Goal: Task Accomplishment & Management: Use online tool/utility

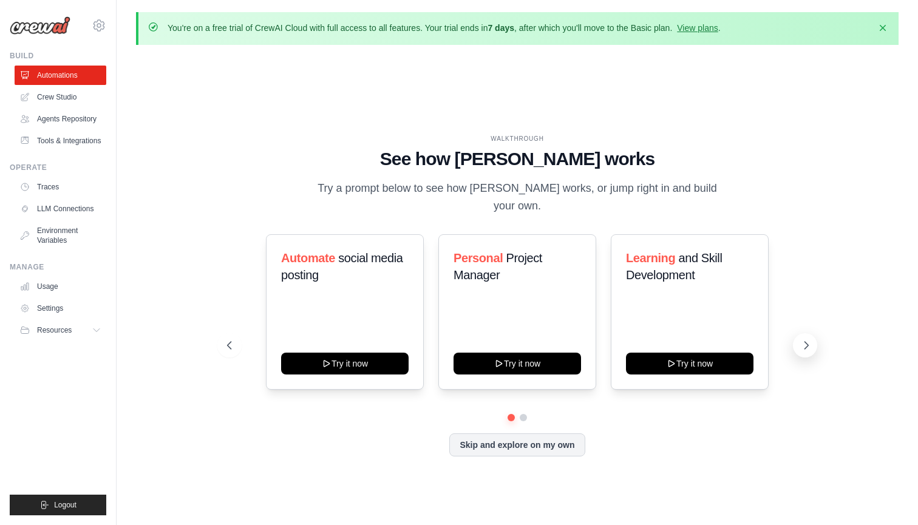
click at [809, 339] on icon at bounding box center [806, 345] width 12 height 12
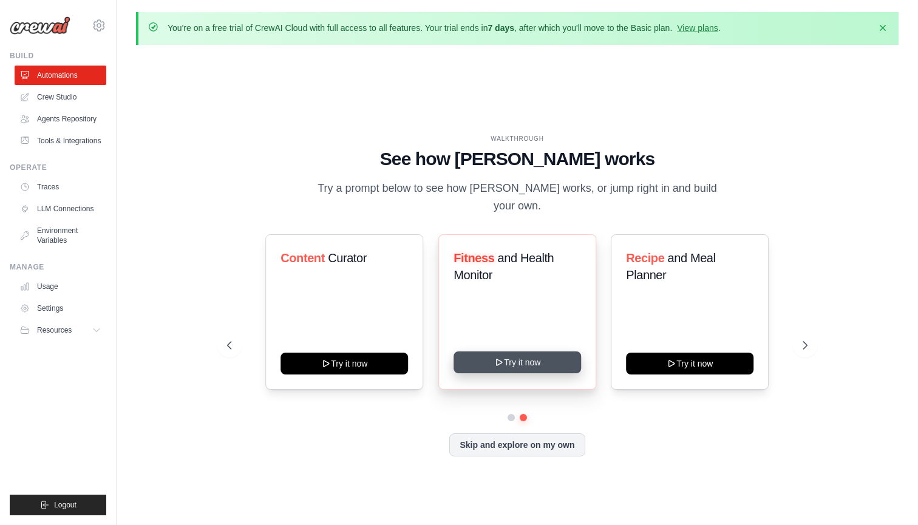
click at [508, 356] on button "Try it now" at bounding box center [516, 362] width 127 height 22
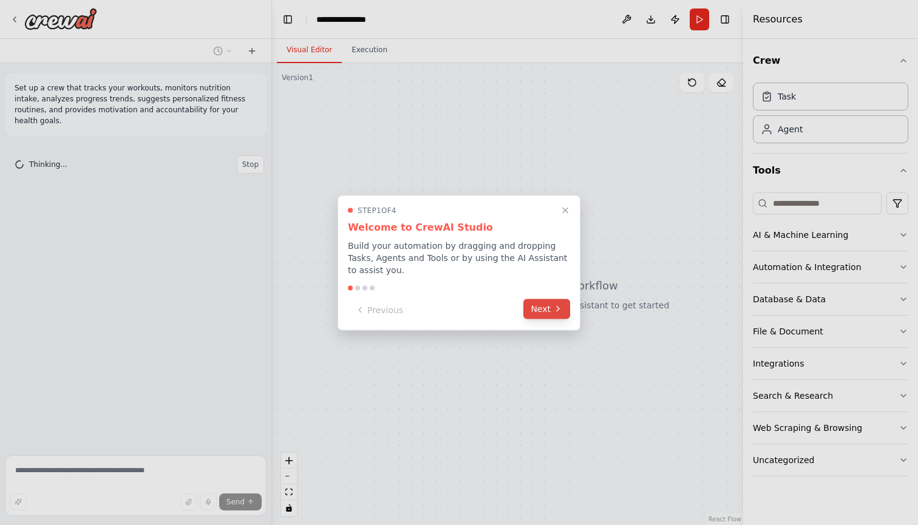
click at [562, 312] on icon at bounding box center [558, 309] width 10 height 10
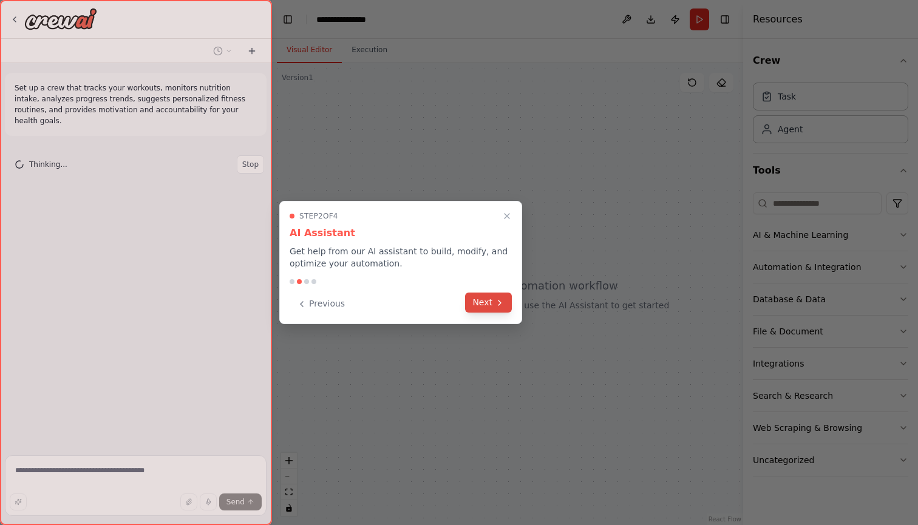
click at [498, 308] on button "Next" at bounding box center [488, 303] width 47 height 20
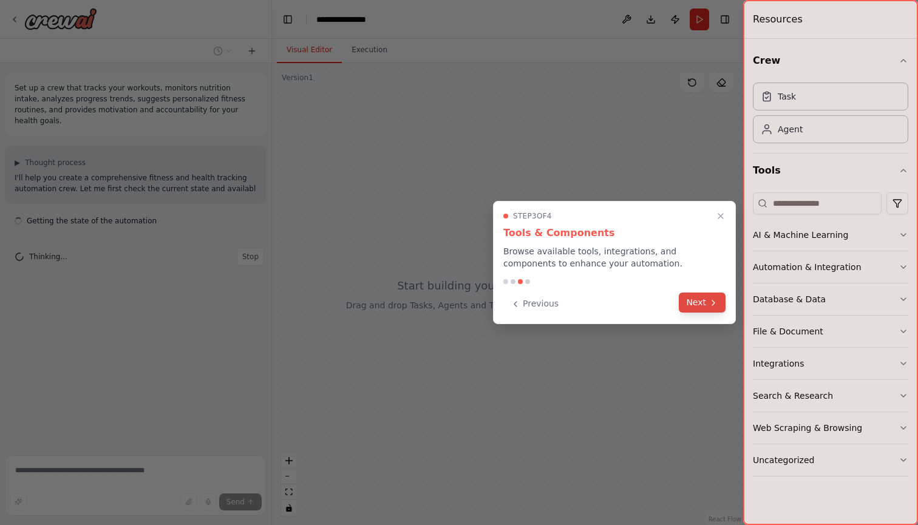
click at [694, 304] on button "Next" at bounding box center [702, 303] width 47 height 20
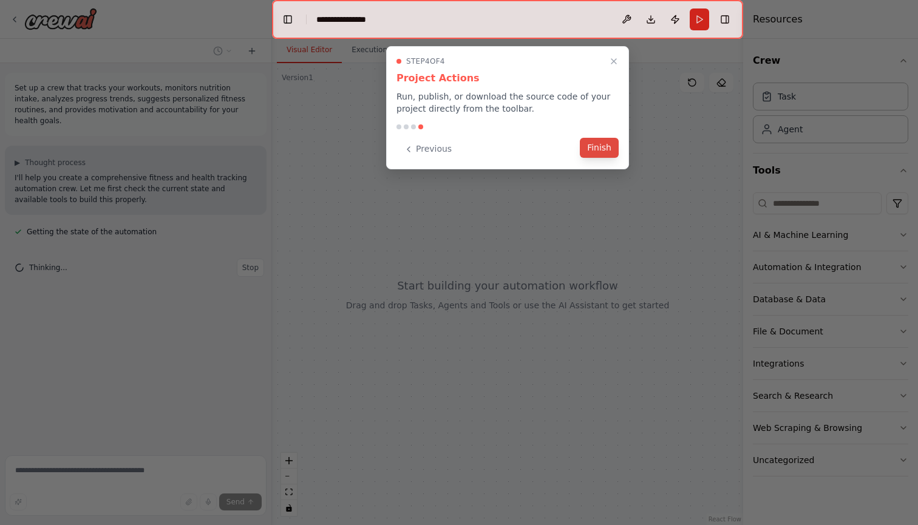
click at [602, 149] on button "Finish" at bounding box center [599, 148] width 39 height 20
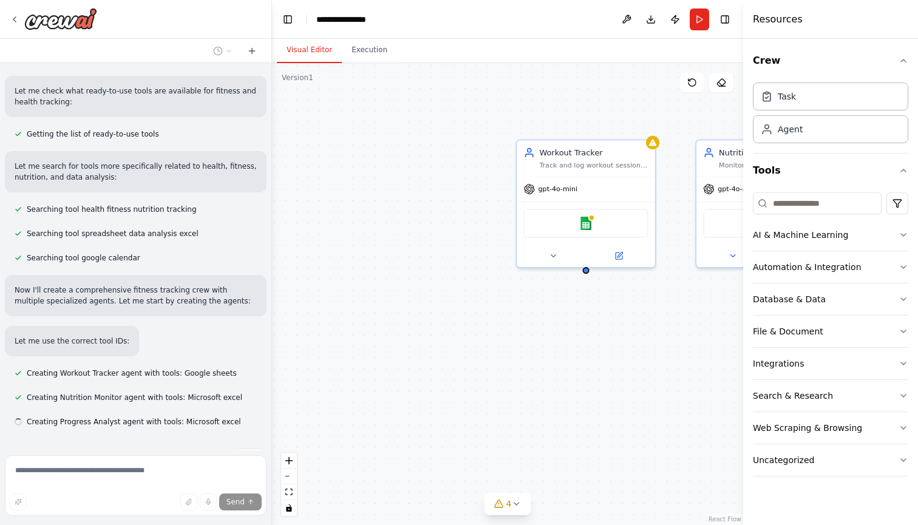
scroll to position [197, 0]
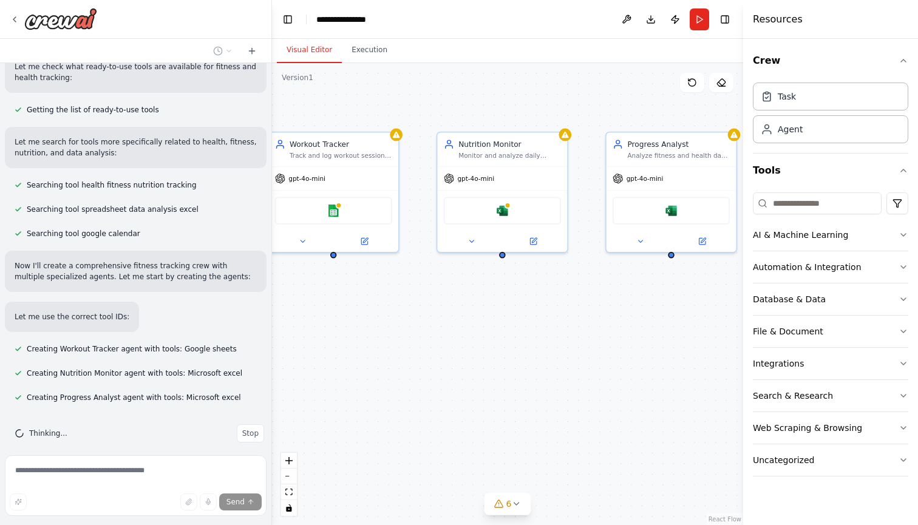
drag, startPoint x: 623, startPoint y: 312, endPoint x: 364, endPoint y: 296, distance: 259.7
click at [364, 296] on div "Workout Tracker Track and log workout sessions, including exercises, sets, reps…" at bounding box center [507, 294] width 471 height 462
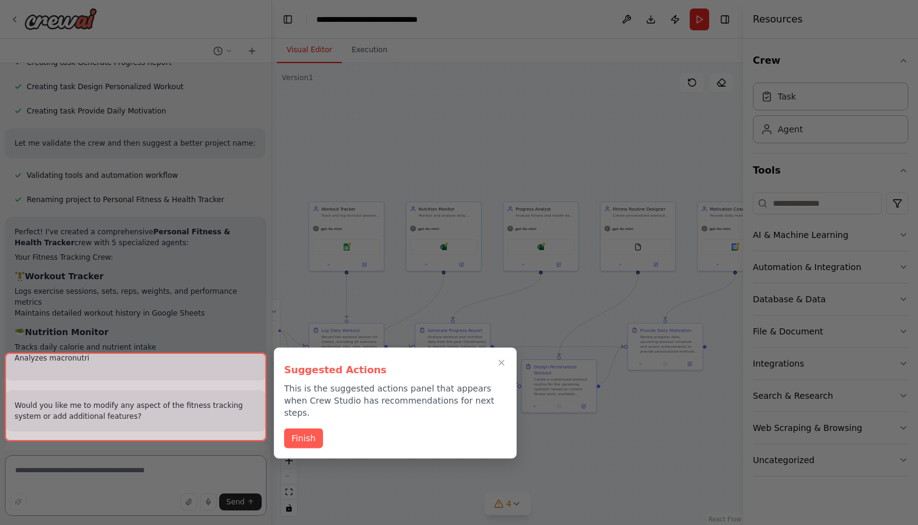
scroll to position [770, 0]
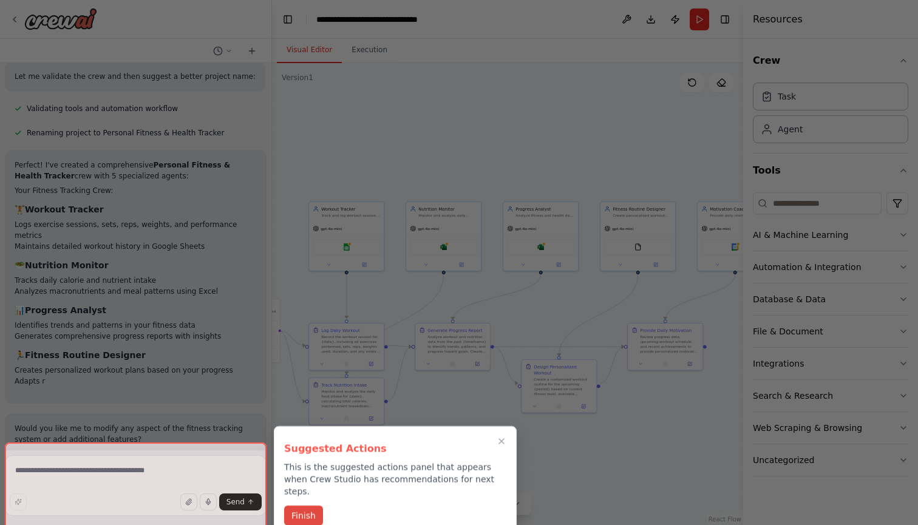
click at [312, 506] on button "Finish" at bounding box center [303, 516] width 39 height 20
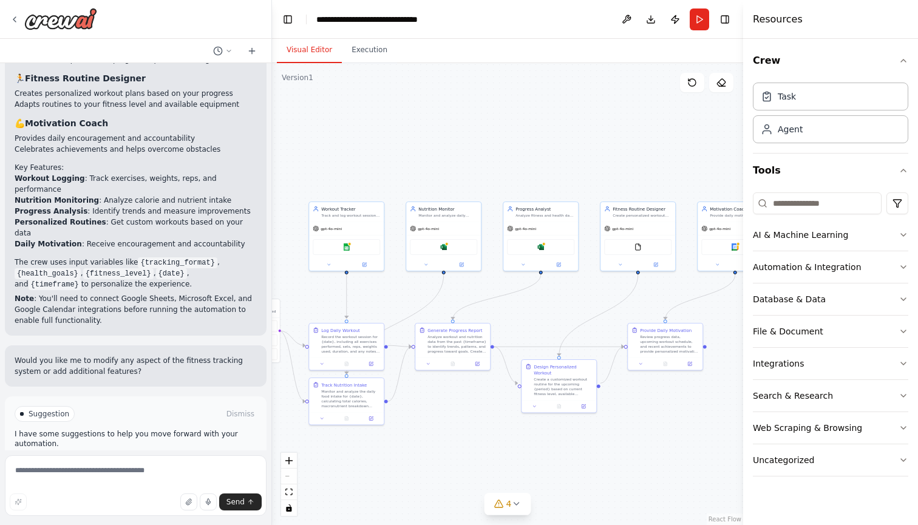
scroll to position [0, 0]
click at [130, 461] on span "Run Automation" at bounding box center [141, 466] width 59 height 10
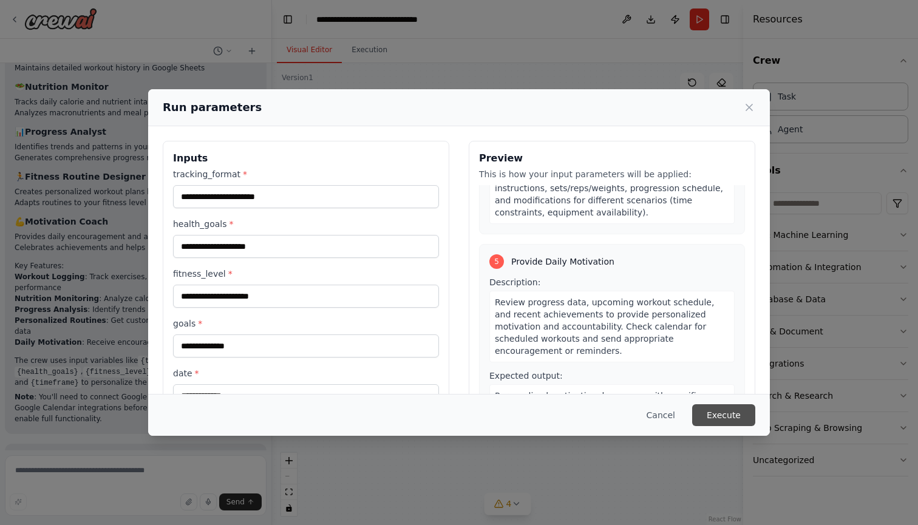
scroll to position [807, 0]
click at [737, 417] on button "Execute" at bounding box center [723, 415] width 63 height 22
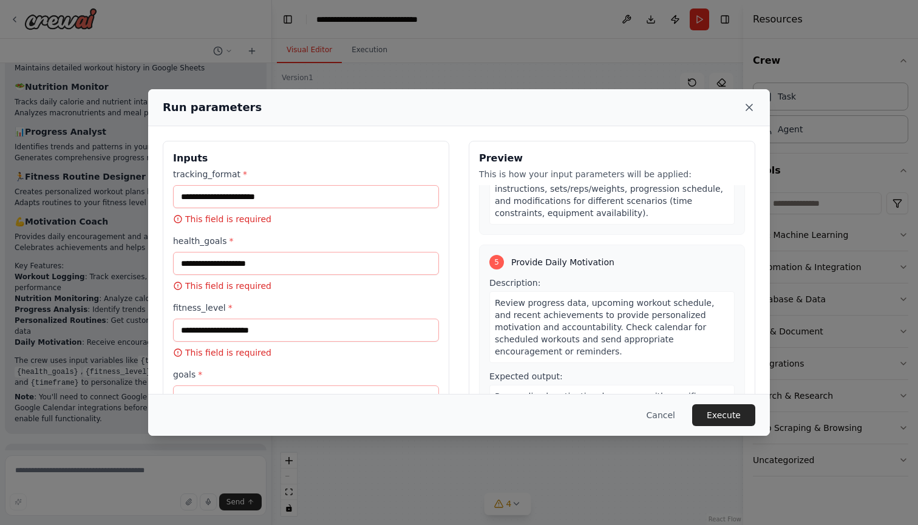
click at [752, 113] on icon at bounding box center [749, 107] width 12 height 12
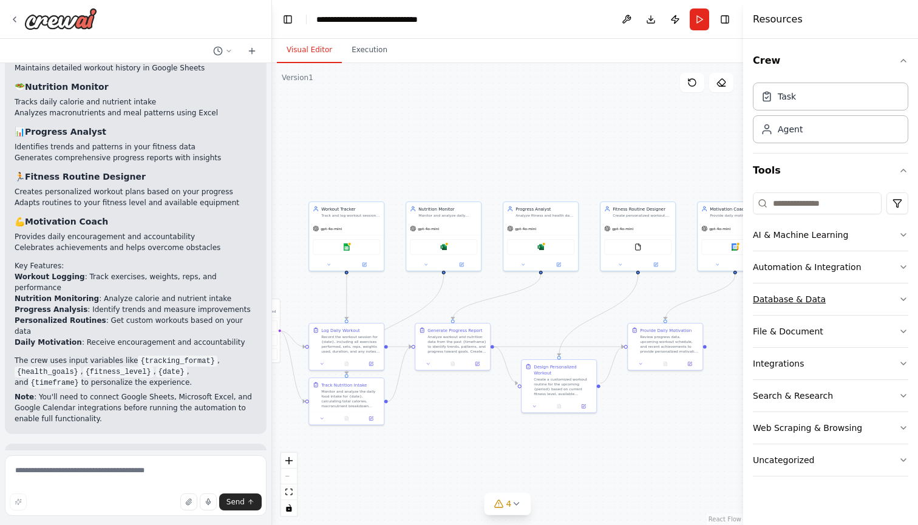
click at [824, 301] on button "Database & Data" at bounding box center [830, 299] width 155 height 32
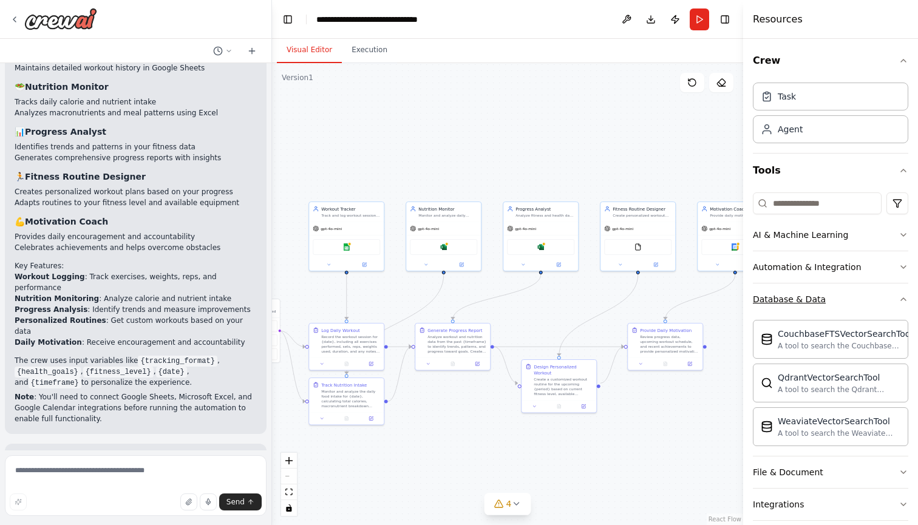
click at [831, 302] on button "Database & Data" at bounding box center [830, 299] width 155 height 32
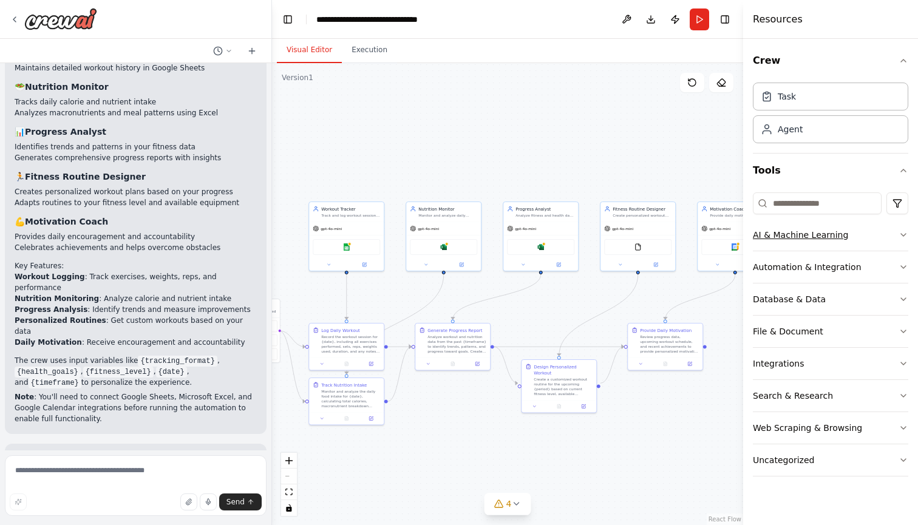
click at [818, 238] on div "AI & Machine Learning" at bounding box center [800, 235] width 95 height 12
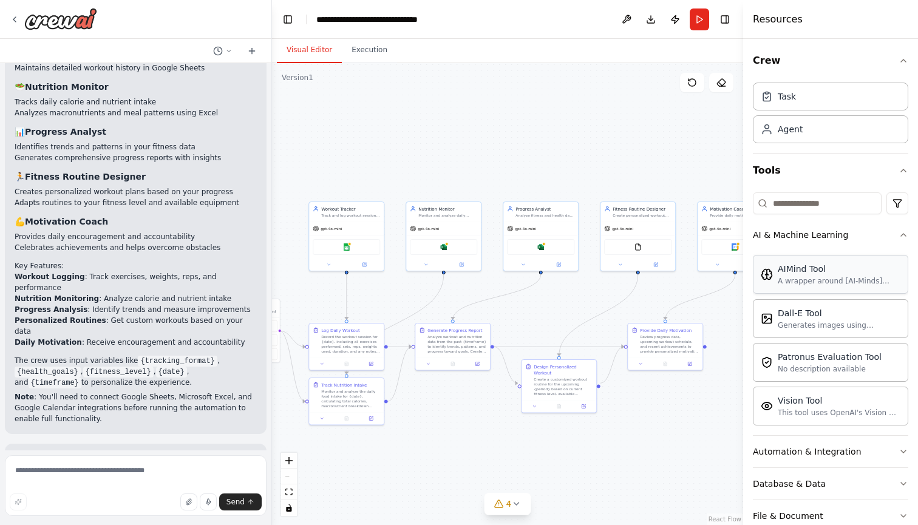
click at [824, 276] on div "A wrapper around [AI-Minds](https://mindsdb.com/minds). Useful for when you nee…" at bounding box center [839, 281] width 123 height 10
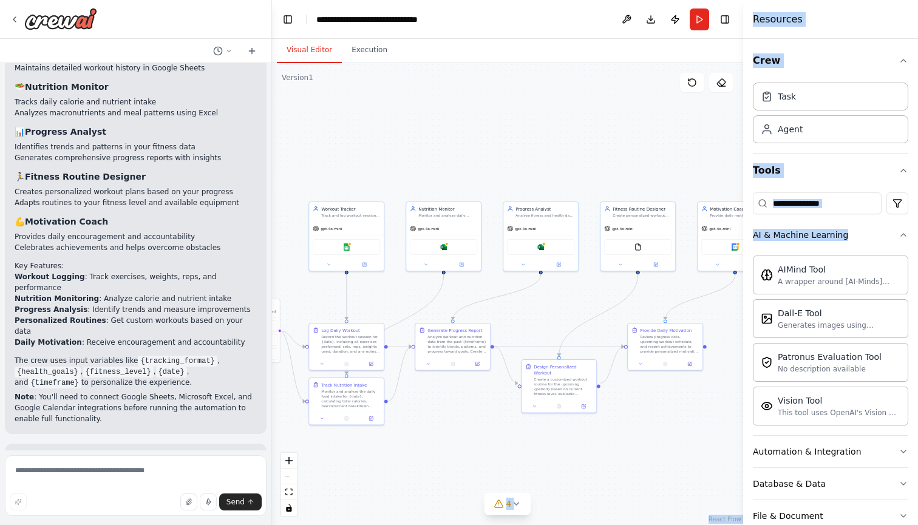
drag, startPoint x: 824, startPoint y: 276, endPoint x: 642, endPoint y: 194, distance: 199.7
click at [642, 194] on div "Set up a crew that tracks your workouts, monitors nutrition intake, analyzes pr…" at bounding box center [459, 262] width 918 height 525
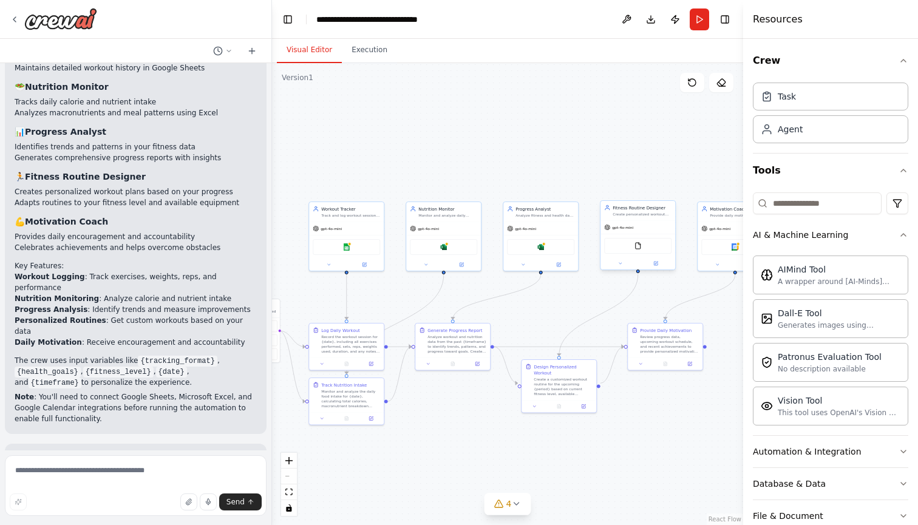
click at [668, 217] on div "Create personalized workout routines based on {fitness_level}, {goals}, availab…" at bounding box center [641, 214] width 59 height 5
click at [801, 275] on div "AIMind Tool A wrapper around [AI-Minds](https://mindsdb.com/minds). Useful for …" at bounding box center [839, 274] width 123 height 23
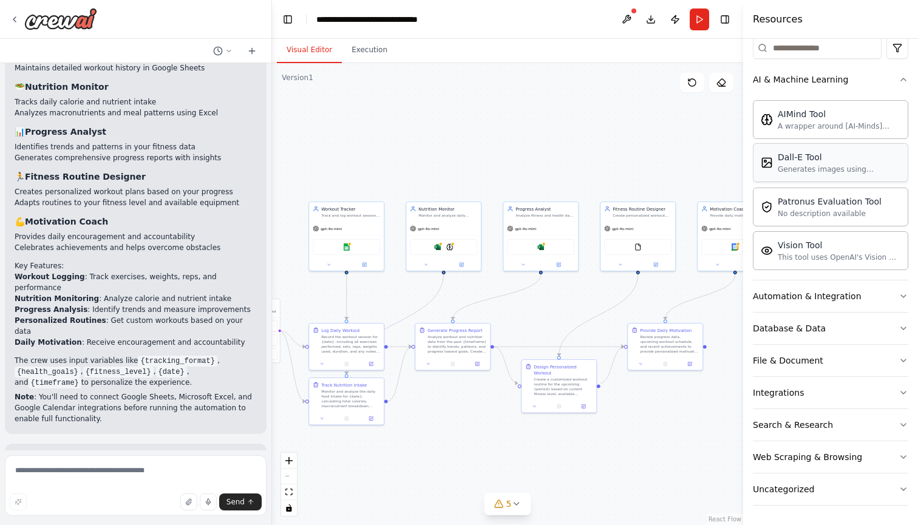
scroll to position [155, 0]
